Goal: Transaction & Acquisition: Purchase product/service

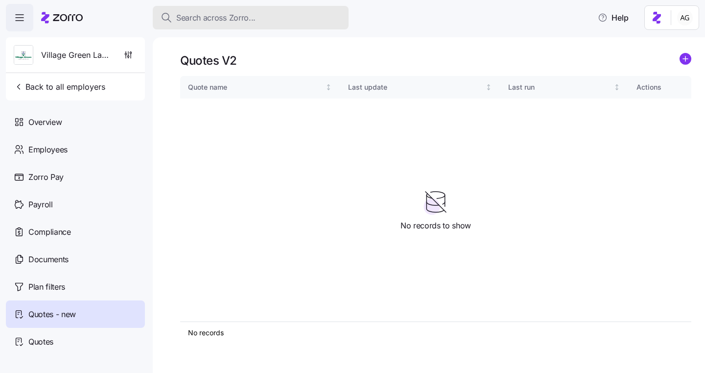
click at [201, 18] on span "Search across Zorro..." at bounding box center [215, 18] width 79 height 12
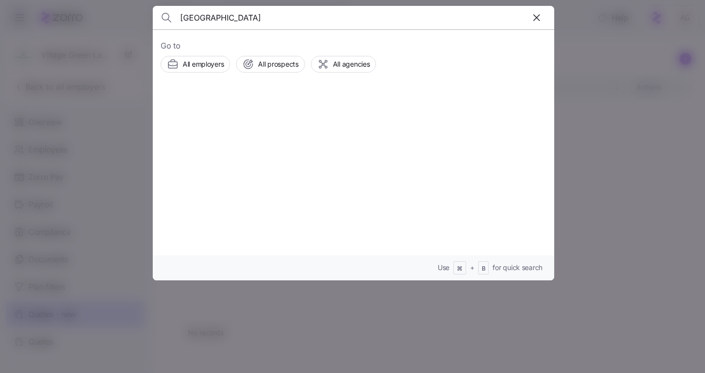
type input "brighton"
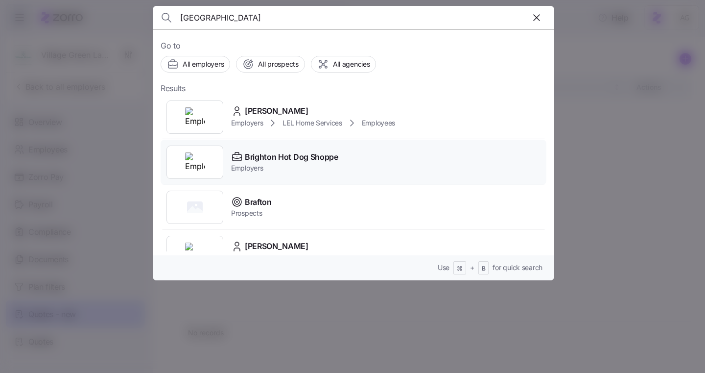
click at [259, 152] on span "Brighton Hot Dog Shoppe" at bounding box center [292, 157] width 94 height 12
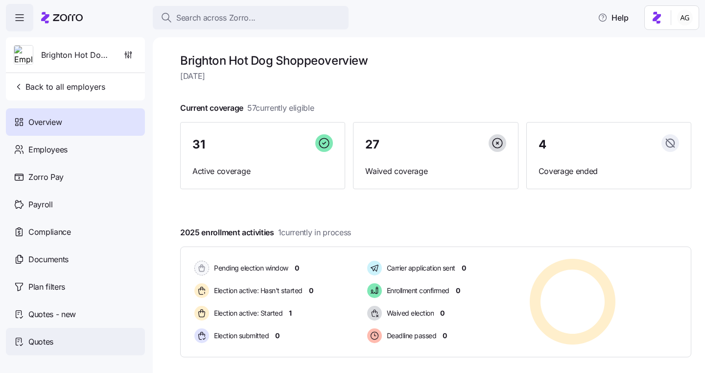
click at [43, 340] on span "Quotes" at bounding box center [40, 341] width 25 height 12
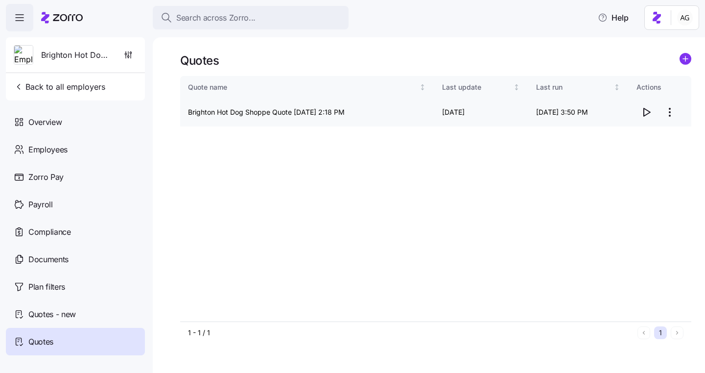
click at [644, 111] on icon "button" at bounding box center [647, 112] width 6 height 8
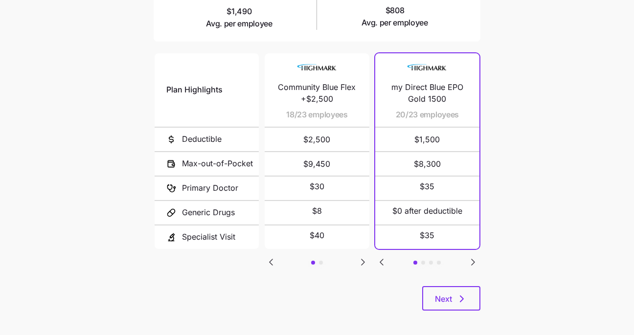
scroll to position [199, 0]
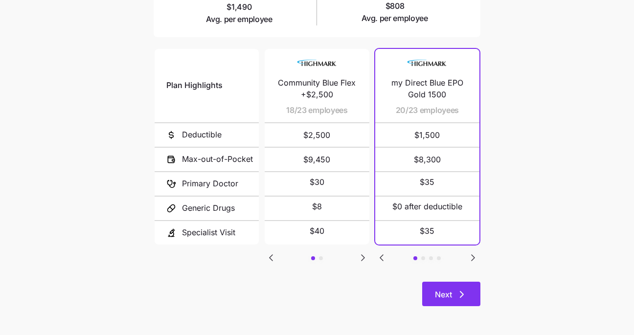
click at [463, 289] on icon "button" at bounding box center [462, 295] width 12 height 12
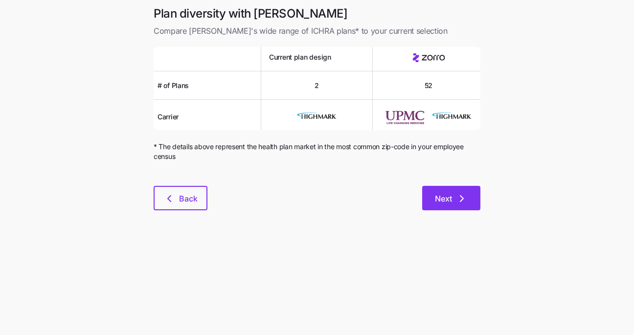
click at [440, 194] on span "Next" at bounding box center [443, 199] width 17 height 12
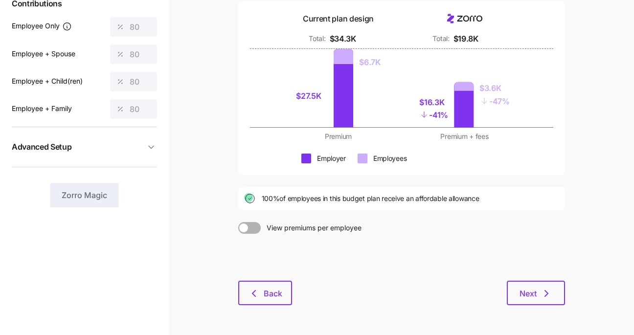
scroll to position [114, 0]
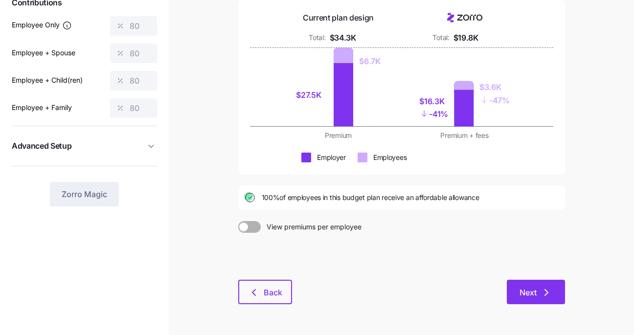
click at [523, 284] on button "Next" at bounding box center [536, 292] width 58 height 24
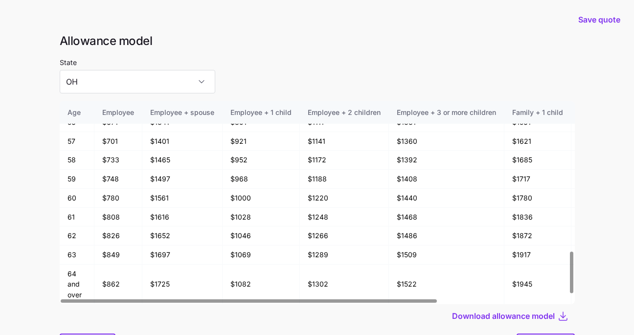
scroll to position [52, 0]
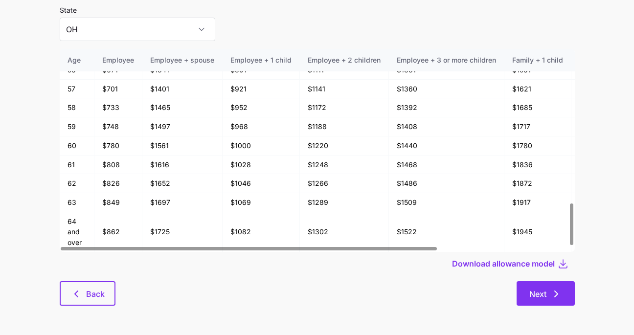
click at [528, 292] on button "Next" at bounding box center [546, 294] width 58 height 24
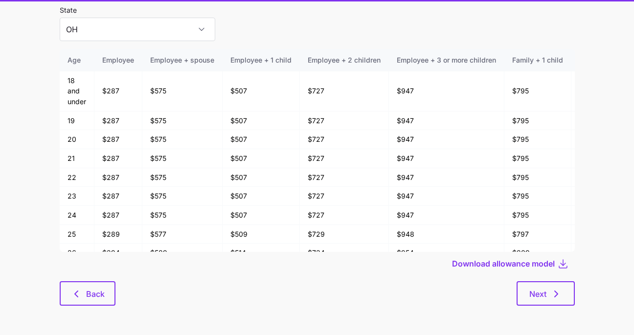
scroll to position [52, 0]
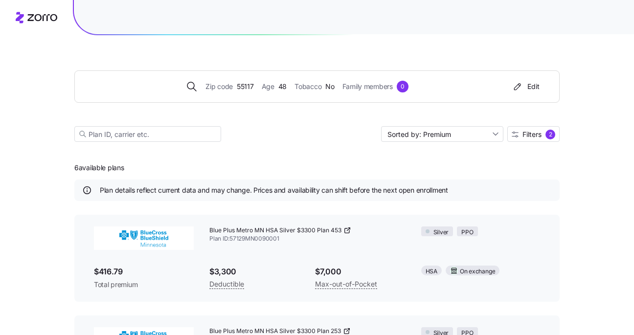
click at [282, 11] on div at bounding box center [354, 17] width 561 height 34
click at [161, 45] on div "Zip code 55117 Age [DEMOGRAPHIC_DATA] Tobacco No Family members 0 Edit Sorted b…" at bounding box center [317, 94] width 486 height 118
